Goal: Communication & Community: Answer question/provide support

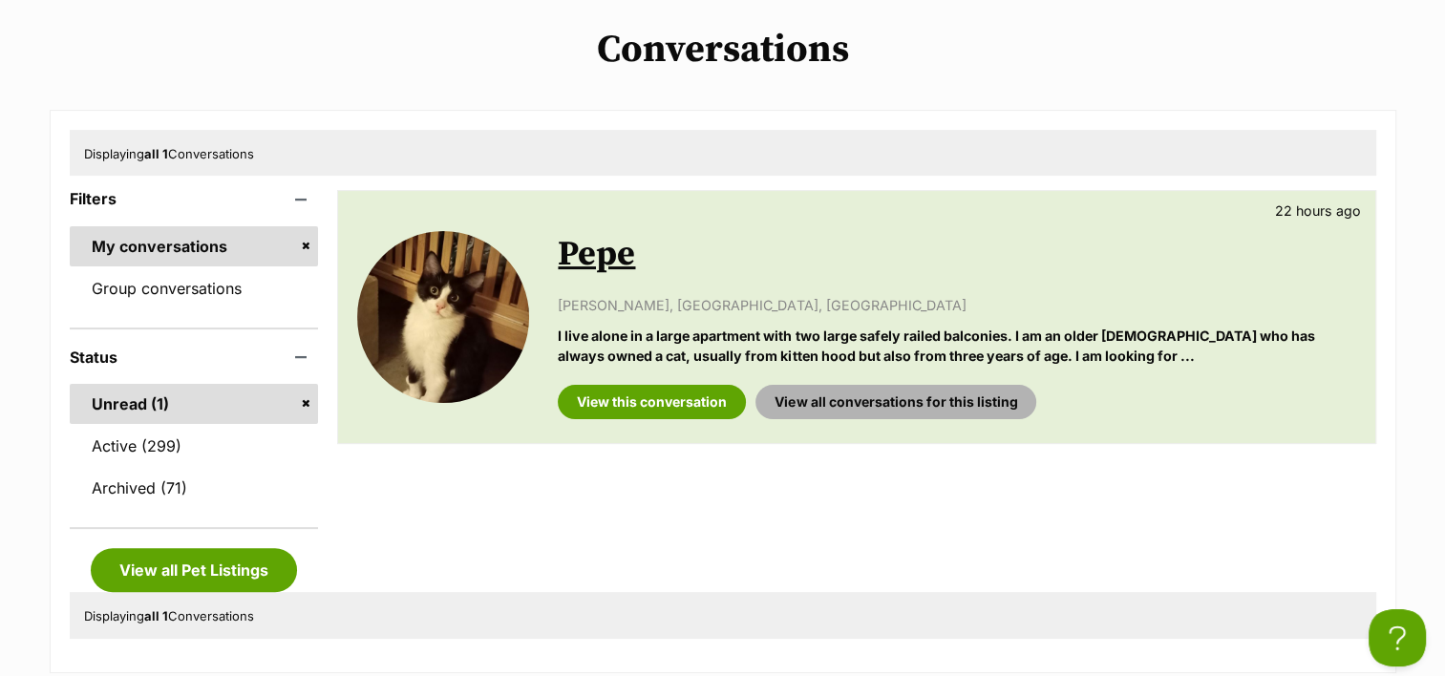
click at [973, 403] on link "View all conversations for this listing" at bounding box center [896, 402] width 281 height 34
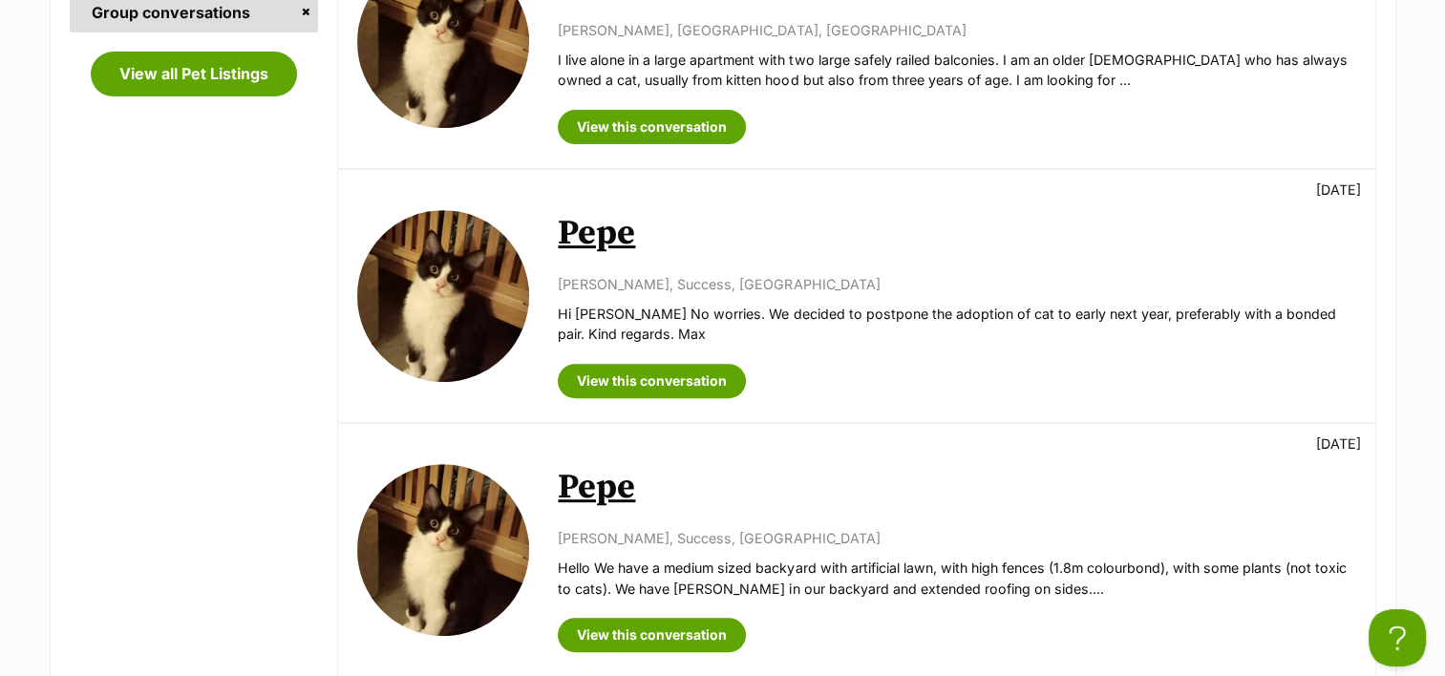
scroll to position [764, 0]
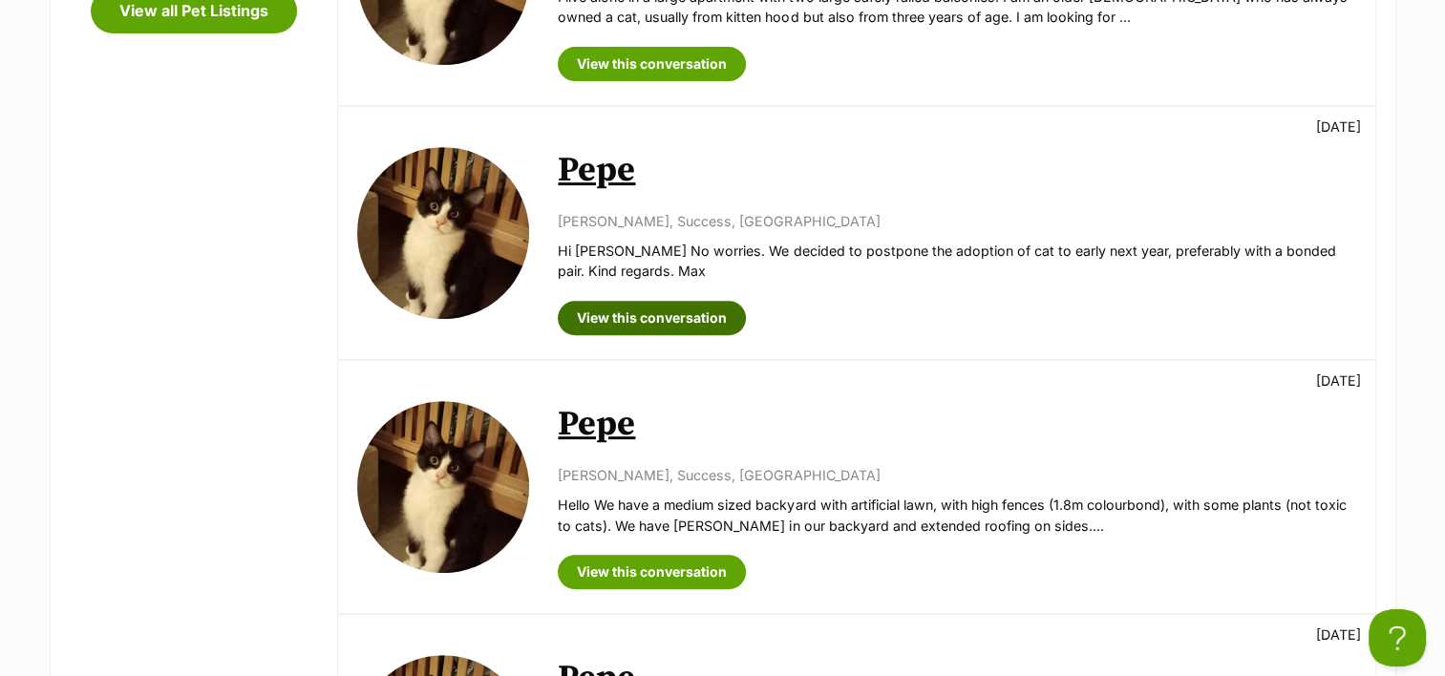
click at [688, 317] on link "View this conversation" at bounding box center [652, 318] width 188 height 34
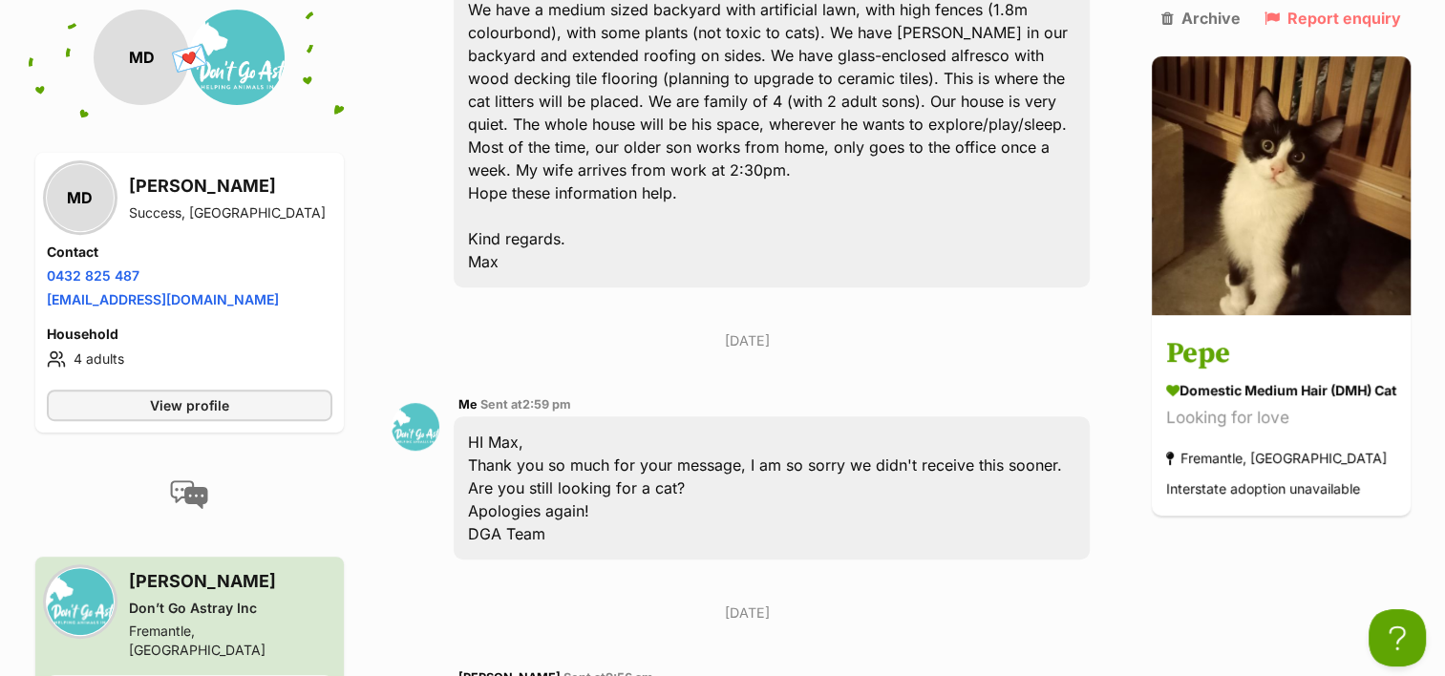
scroll to position [411, 0]
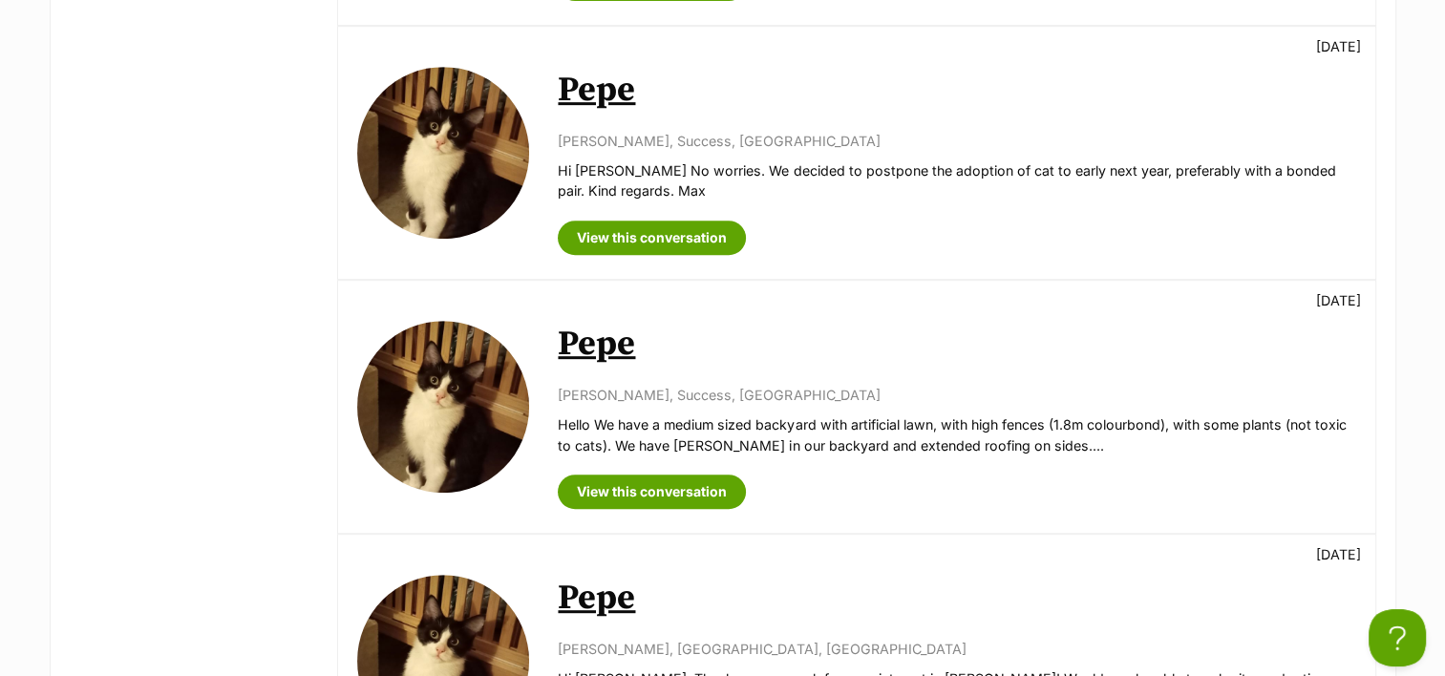
scroll to position [1134, 0]
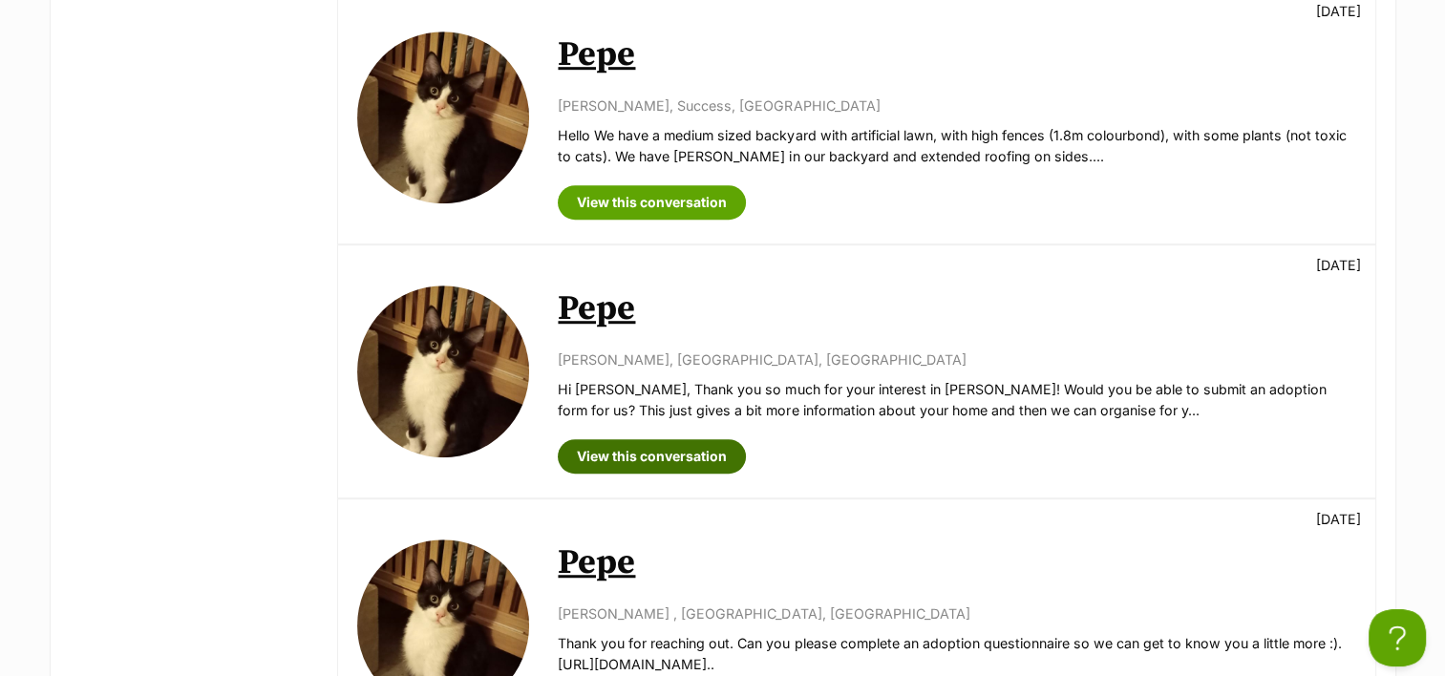
click at [618, 445] on link "View this conversation" at bounding box center [652, 456] width 188 height 34
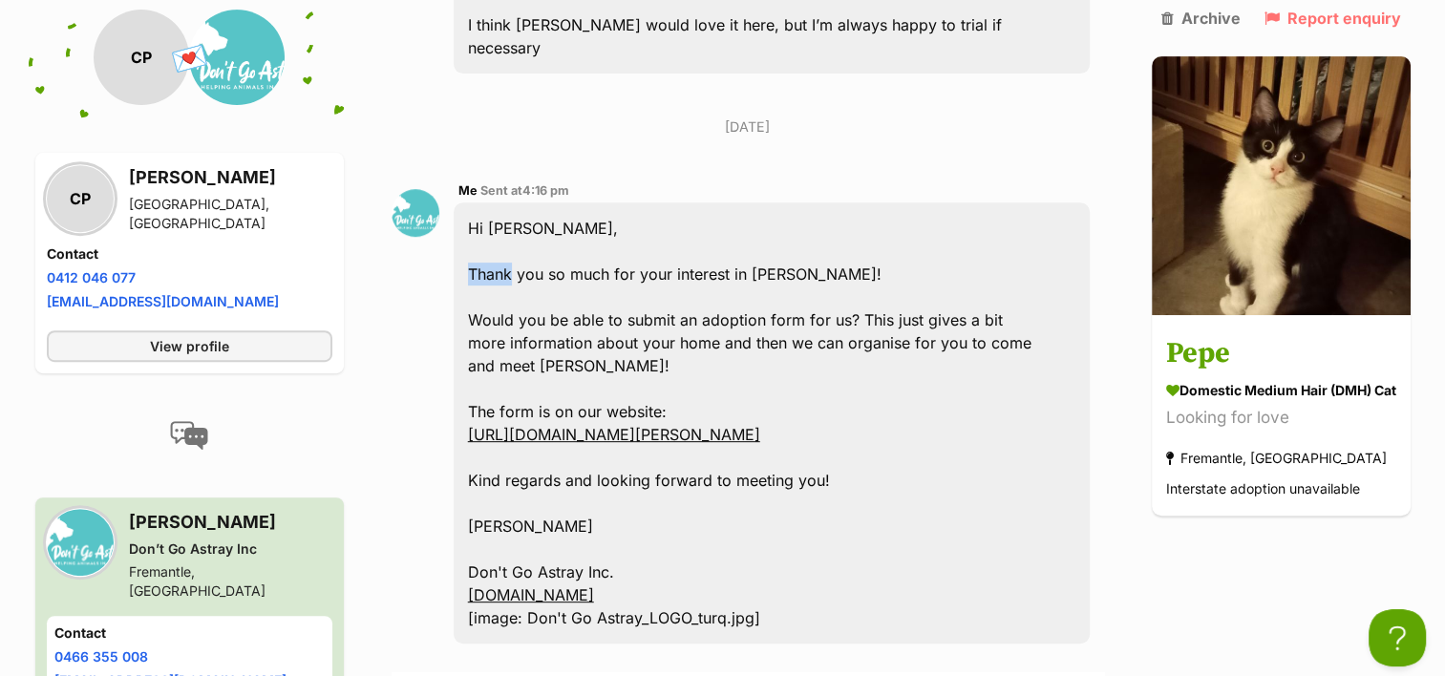
drag, startPoint x: 466, startPoint y: 204, endPoint x: 546, endPoint y: 454, distance: 261.9
click at [546, 454] on div "Hi [PERSON_NAME], Thank you so much for your interest in [PERSON_NAME]! Would y…" at bounding box center [772, 422] width 636 height 441
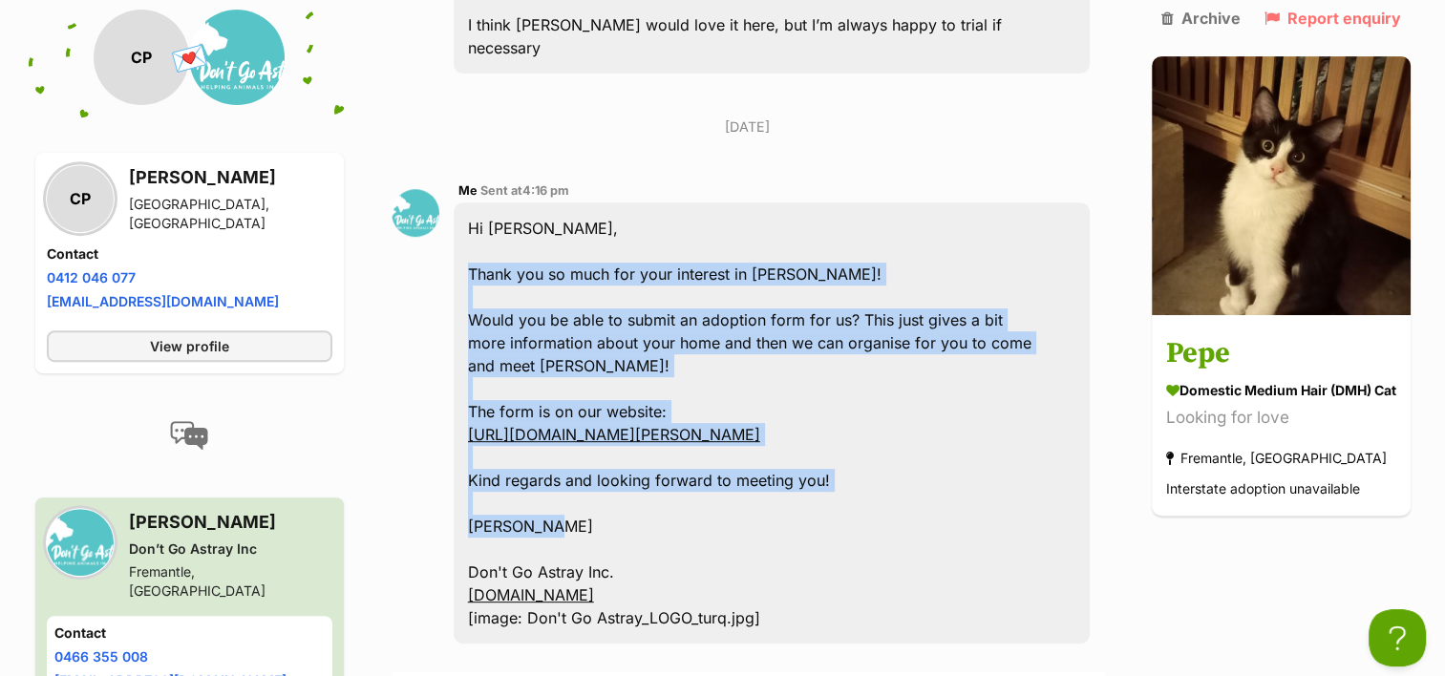
copy div "Thank you so much for your interest in Pepe! Would you be able to submit an ado…"
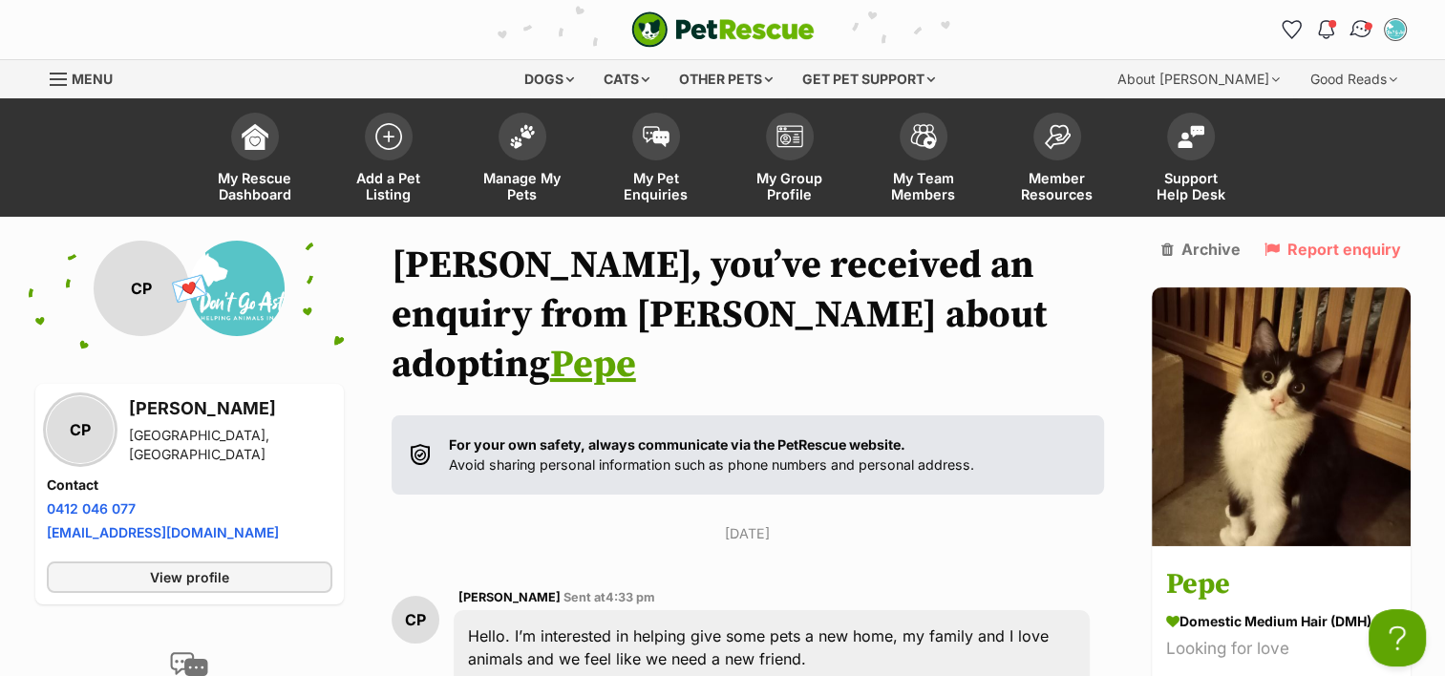
click at [1358, 24] on img "Conversations" at bounding box center [1361, 29] width 26 height 25
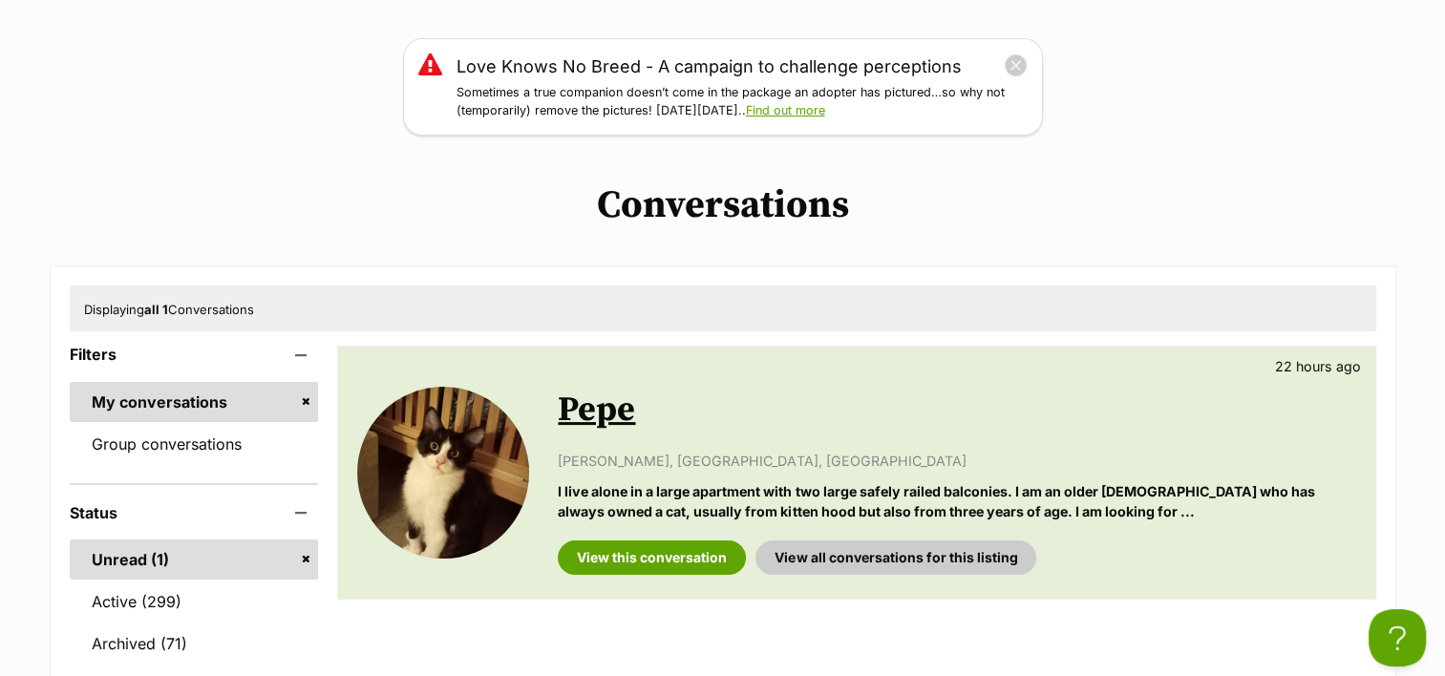
scroll to position [478, 0]
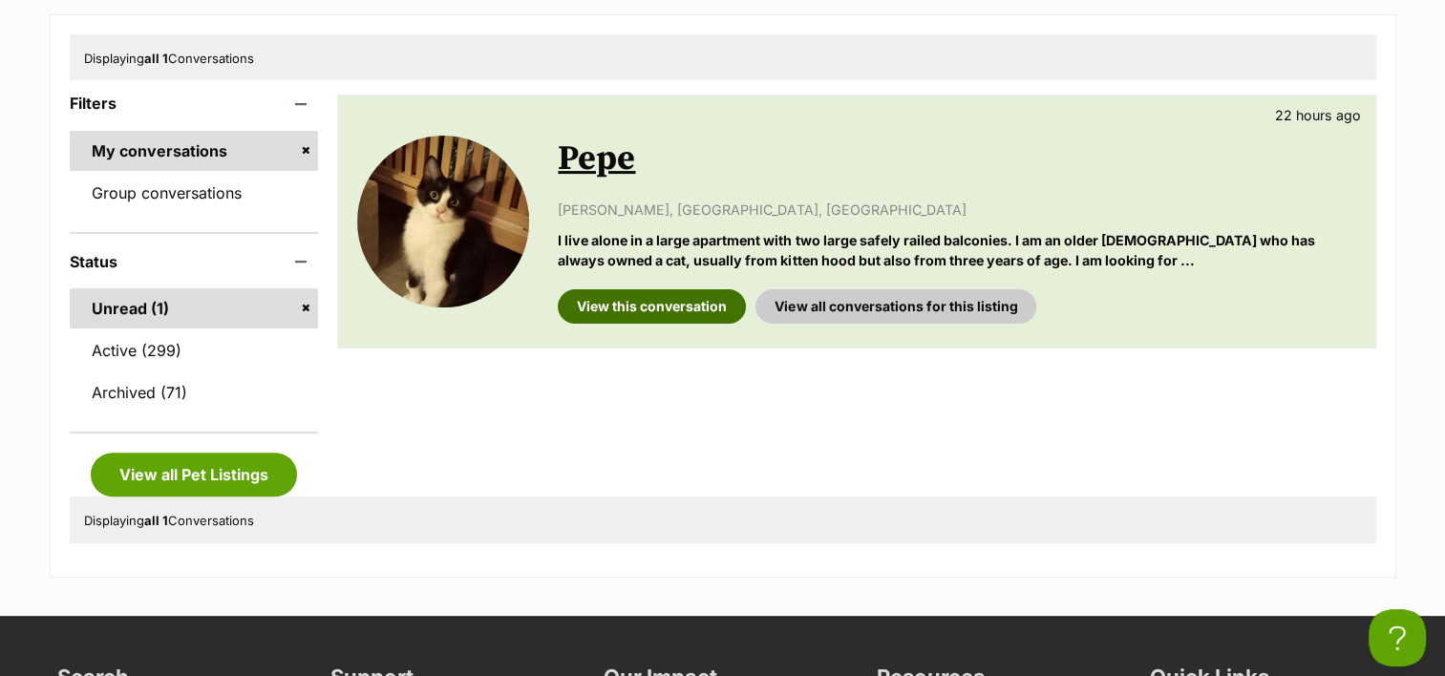
click at [613, 306] on link "View this conversation" at bounding box center [652, 306] width 188 height 34
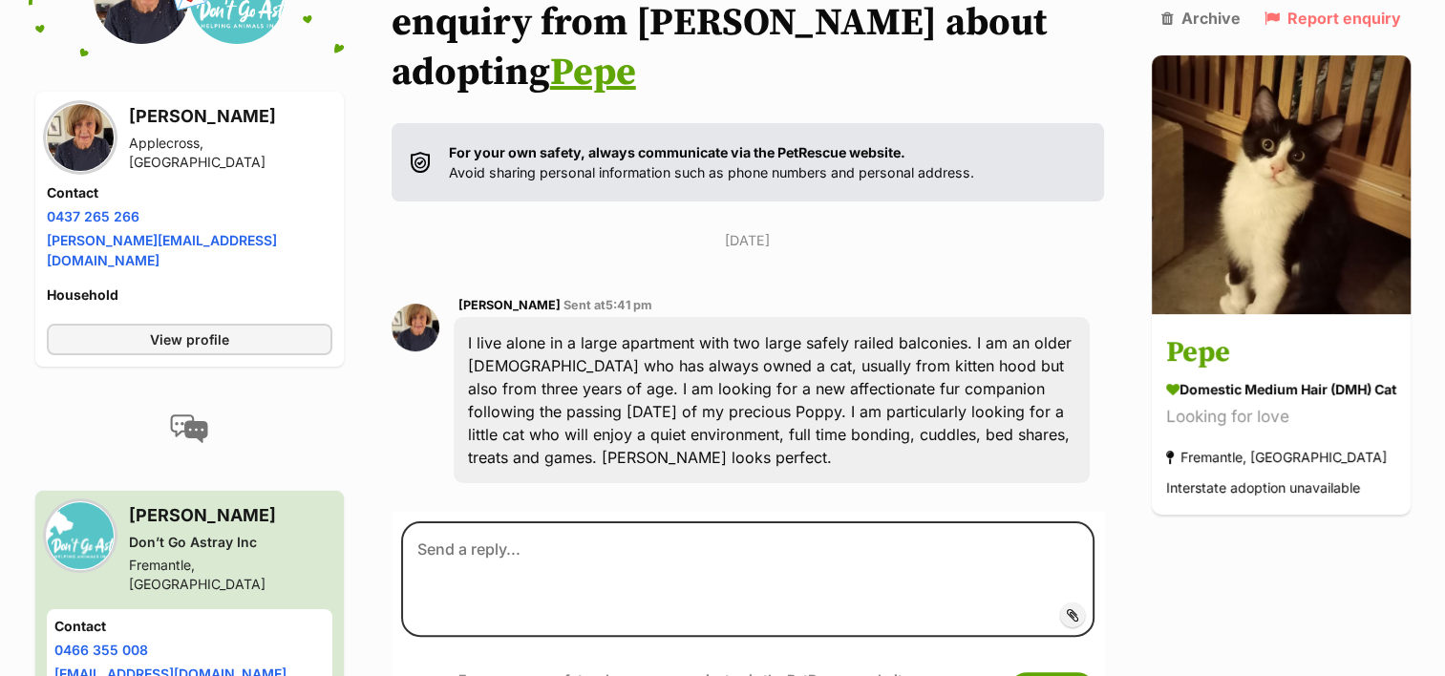
scroll to position [355, 0]
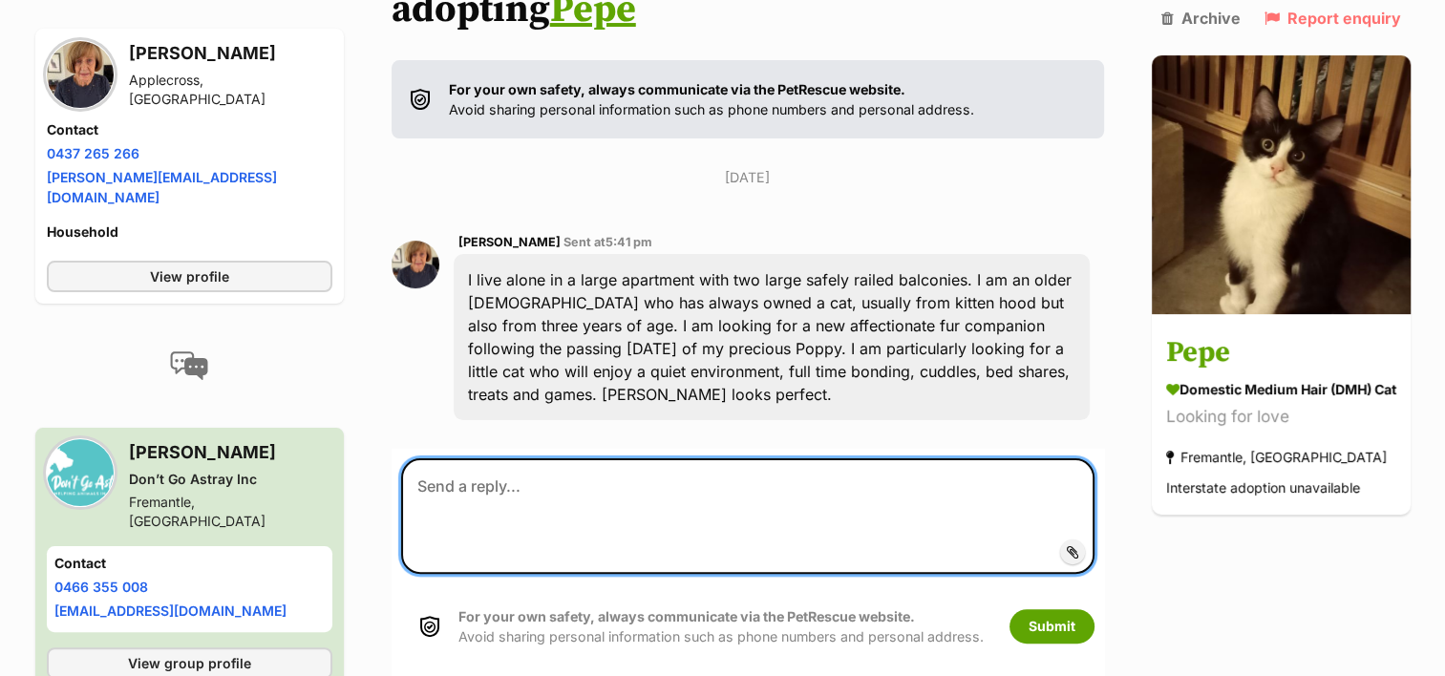
click at [497, 458] on textarea at bounding box center [747, 515] width 693 height 115
paste textarea "Thank you so much for your interest in [PERSON_NAME]! Would you be able to subm…"
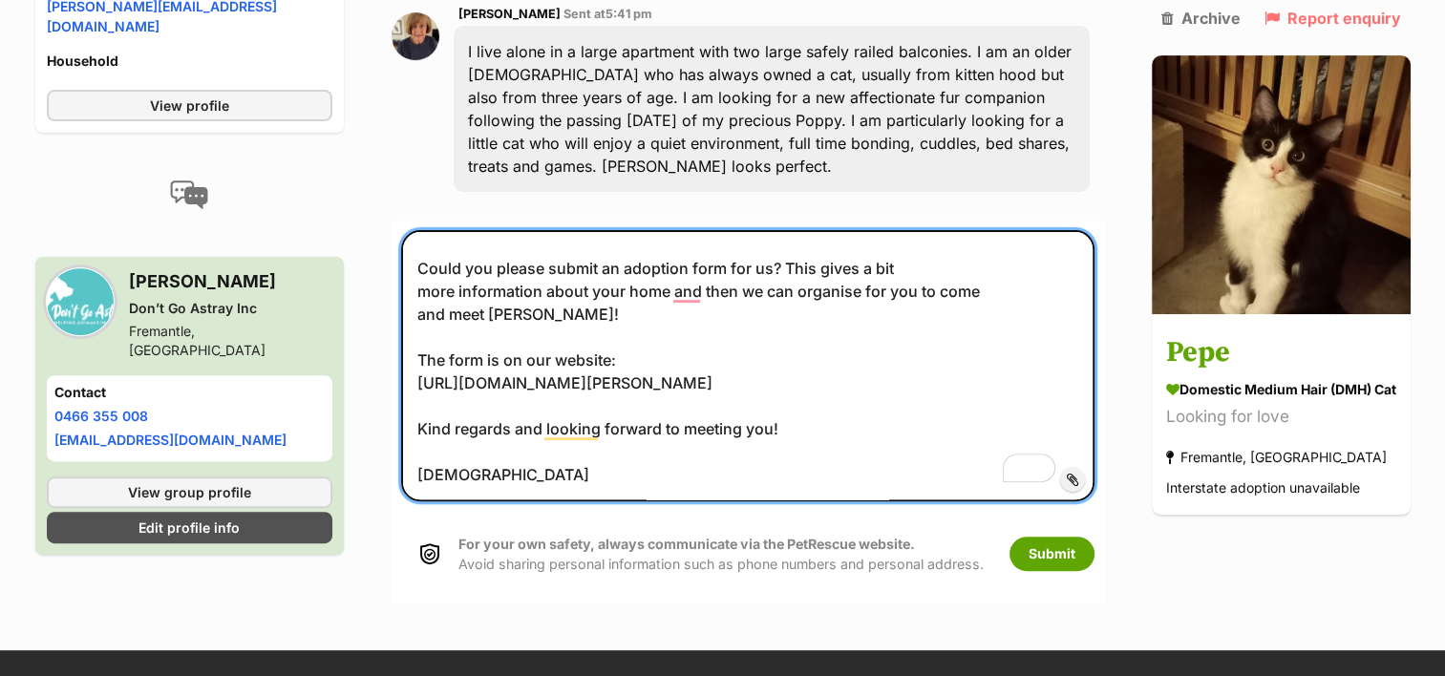
scroll to position [643, 0]
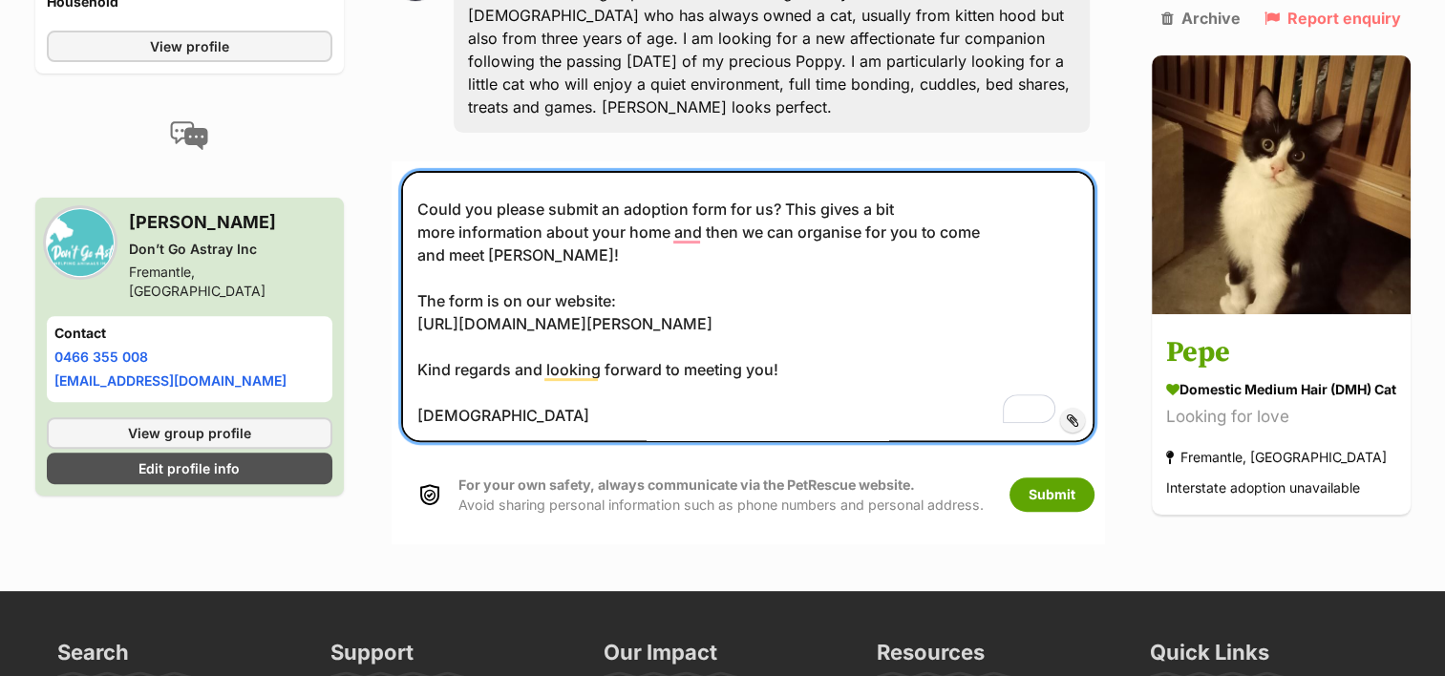
click at [520, 363] on textarea "Hi [PERSON_NAME], Thank you so much for your interest in [PERSON_NAME]! Could y…" at bounding box center [747, 306] width 693 height 270
type textarea "Hi [PERSON_NAME], Thank you so much for your interest in [PERSON_NAME]! Could y…"
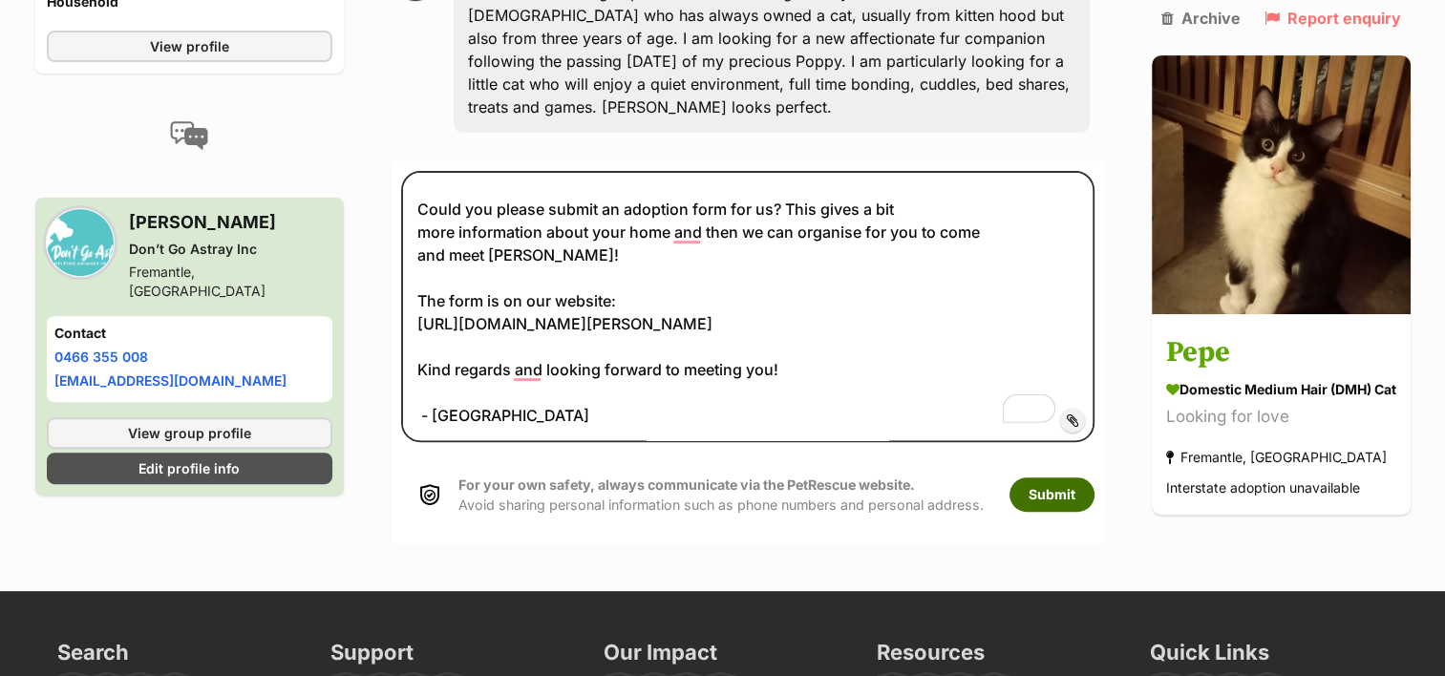
click at [1037, 478] on button "Submit" at bounding box center [1052, 495] width 85 height 34
